Goal: Information Seeking & Learning: Learn about a topic

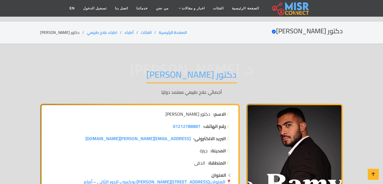
scroll to position [1679, 0]
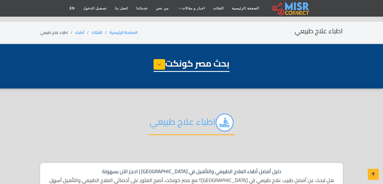
select select "*****"
select select "**********"
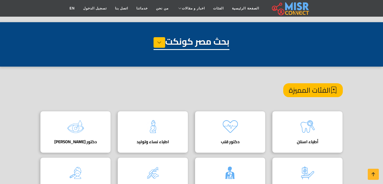
scroll to position [117, 0]
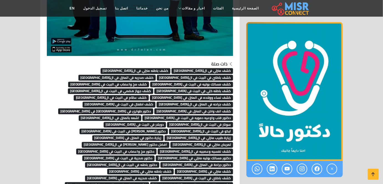
scroll to position [988, 0]
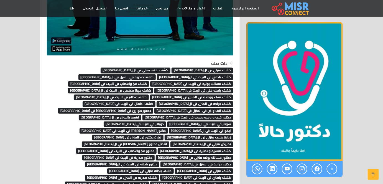
click at [197, 69] on span "كشف منزلي في ال[GEOGRAPHIC_DATA]" at bounding box center [203, 71] width 62 height 6
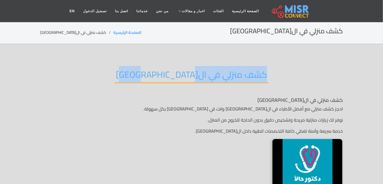
drag, startPoint x: 145, startPoint y: 75, endPoint x: 254, endPoint y: 86, distance: 109.2
click at [254, 86] on div "كشف منزلي في ال[GEOGRAPHIC_DATA]" at bounding box center [191, 79] width 303 height 36
copy h2 "كشف منزلي في ال[GEOGRAPHIC_DATA]"
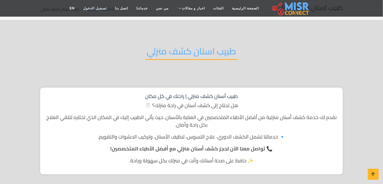
scroll to position [30, 0]
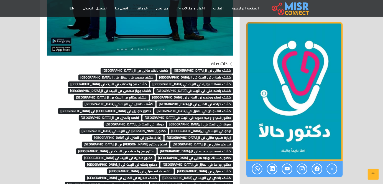
scroll to position [988, 0]
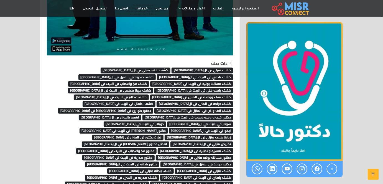
click at [171, 68] on span "كشف باطنه منزلي في ال[GEOGRAPHIC_DATA]" at bounding box center [136, 71] width 70 height 6
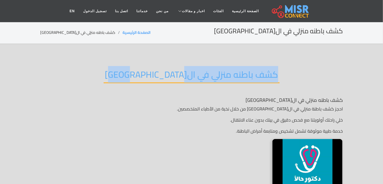
drag, startPoint x: 135, startPoint y: 75, endPoint x: 245, endPoint y: 74, distance: 110.3
click at [245, 74] on div "كشف باطنه منزلي في ال[GEOGRAPHIC_DATA]" at bounding box center [191, 79] width 303 height 36
copy h2 "كشف باطنه منزلي في ال[GEOGRAPHIC_DATA]"
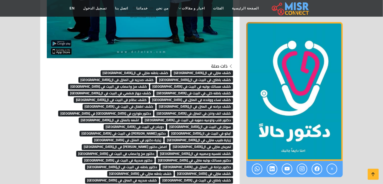
scroll to position [988, 0]
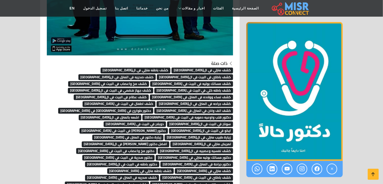
click at [157, 74] on span "كشف باطني في البيت في ال[GEOGRAPHIC_DATA]" at bounding box center [195, 77] width 76 height 6
click at [157, 74] on span "كشف باطني في البيت في القاهرة" at bounding box center [195, 77] width 76 height 6
click at [156, 76] on span "كشف صدريه في المنزل في القاهرة" at bounding box center [117, 77] width 78 height 6
click at [157, 81] on span "كشف مسالك بوليه في البيت في القاهرة" at bounding box center [191, 84] width 83 height 6
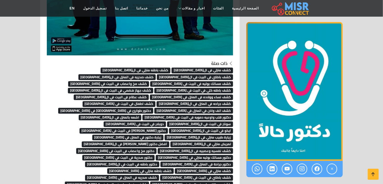
click at [85, 81] on span "كشف مخ واعصاب في البيت في القاهرة" at bounding box center [108, 84] width 81 height 6
click at [154, 88] on span "كشف جهاز هضمي في البيت في ال[GEOGRAPHIC_DATA]" at bounding box center [111, 91] width 86 height 6
click at [188, 94] on span "كشف نساء وولاده في المنزل في [GEOGRAPHIC_DATA]" at bounding box center [191, 97] width 83 height 6
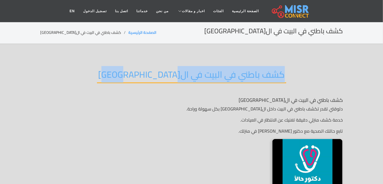
drag, startPoint x: 130, startPoint y: 73, endPoint x: 257, endPoint y: 77, distance: 127.5
click at [257, 77] on div "كشف باطني في البيت في ال[GEOGRAPHIC_DATA]" at bounding box center [191, 79] width 303 height 36
copy h2 "كشف باطني في البيت في ال[GEOGRAPHIC_DATA]"
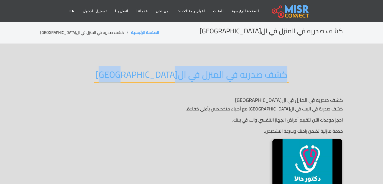
drag, startPoint x: 125, startPoint y: 73, endPoint x: 259, endPoint y: 77, distance: 134.4
click at [259, 77] on div "كشف صدريه في المنزل في القاهرة" at bounding box center [191, 79] width 303 height 36
copy h2 "كشف صدريه في المنزل في القاهرة"
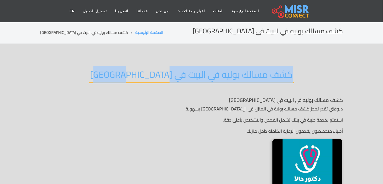
drag, startPoint x: 0, startPoint y: 0, endPoint x: 283, endPoint y: 61, distance: 289.6
click at [283, 61] on div "كشف مسالك بوليه في البيت في [GEOGRAPHIC_DATA]" at bounding box center [191, 79] width 303 height 36
copy h2 "كشف مسالك بوليه في البيت في [GEOGRAPHIC_DATA]"
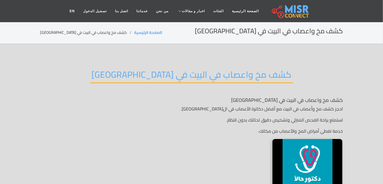
drag, startPoint x: 118, startPoint y: 74, endPoint x: 245, endPoint y: 81, distance: 127.4
click at [245, 81] on h2 "كشف مخ واعصاب في البيت في [GEOGRAPHIC_DATA]" at bounding box center [191, 76] width 203 height 14
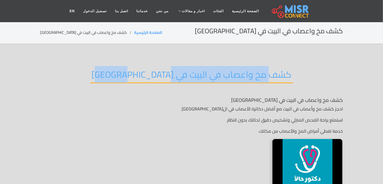
click at [143, 72] on h2 "كشف مخ واعصاب في البيت في [GEOGRAPHIC_DATA]" at bounding box center [191, 76] width 203 height 14
drag, startPoint x: 118, startPoint y: 75, endPoint x: 272, endPoint y: 66, distance: 154.3
click at [272, 66] on div "كشف مخ واعصاب في البيت في القاهرة" at bounding box center [191, 79] width 303 height 36
copy h2 "كشف مخ واعصاب في البيت في القاهرة"
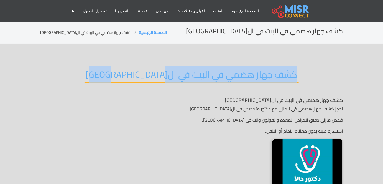
drag, startPoint x: 116, startPoint y: 74, endPoint x: 291, endPoint y: 87, distance: 175.4
click at [291, 87] on div "كشف جهاز هضمي في البيت في ال[GEOGRAPHIC_DATA]" at bounding box center [191, 79] width 303 height 36
copy h2 "كشف جهاز هضمي في البيت في ال[GEOGRAPHIC_DATA]"
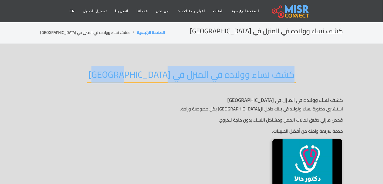
drag, startPoint x: 116, startPoint y: 73, endPoint x: 270, endPoint y: 79, distance: 154.7
click at [270, 79] on div "كشف نساء وولاده في المنزل في [GEOGRAPHIC_DATA]" at bounding box center [191, 79] width 303 height 36
copy h2 "كشف نساء وولاده في المنزل في [GEOGRAPHIC_DATA]"
